Goal: Transaction & Acquisition: Obtain resource

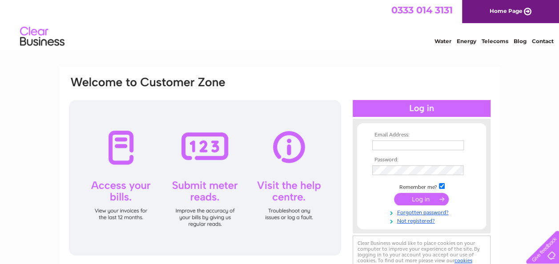
type input "[EMAIL_ADDRESS][DOMAIN_NAME]"
click at [424, 201] on input "submit" at bounding box center [421, 199] width 55 height 12
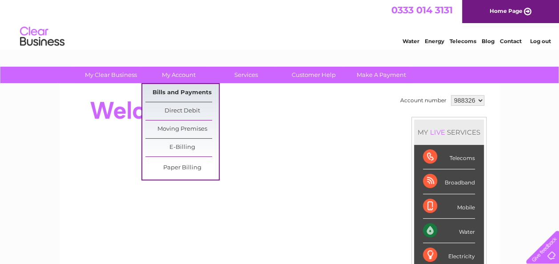
click at [177, 89] on link "Bills and Payments" at bounding box center [182, 93] width 73 height 18
click at [177, 91] on link "Bills and Payments" at bounding box center [182, 93] width 73 height 18
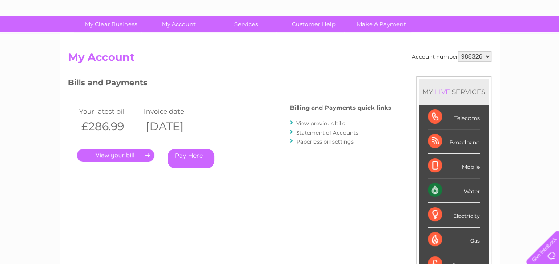
scroll to position [49, 0]
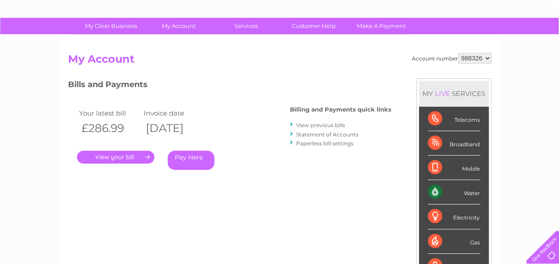
click at [115, 156] on link "." at bounding box center [115, 157] width 77 height 13
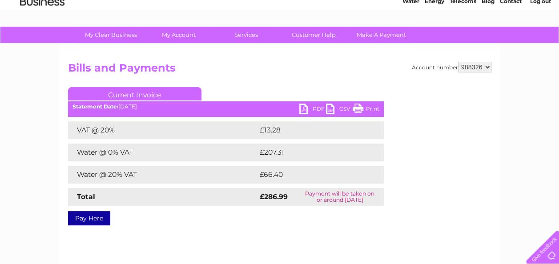
scroll to position [44, 0]
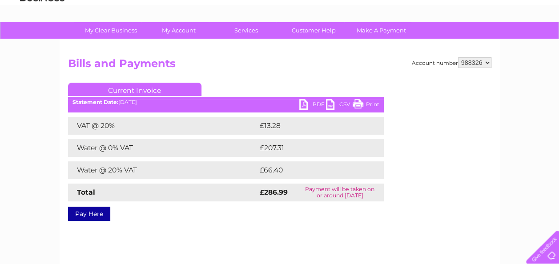
click at [316, 104] on link "PDF" at bounding box center [312, 105] width 27 height 13
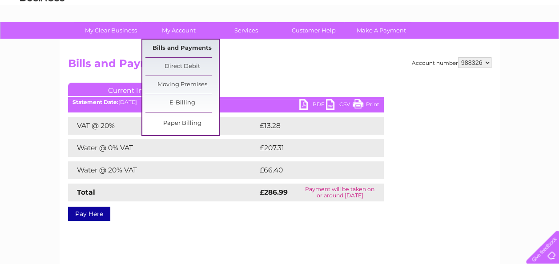
click at [183, 45] on link "Bills and Payments" at bounding box center [182, 49] width 73 height 18
